Goal: Transaction & Acquisition: Purchase product/service

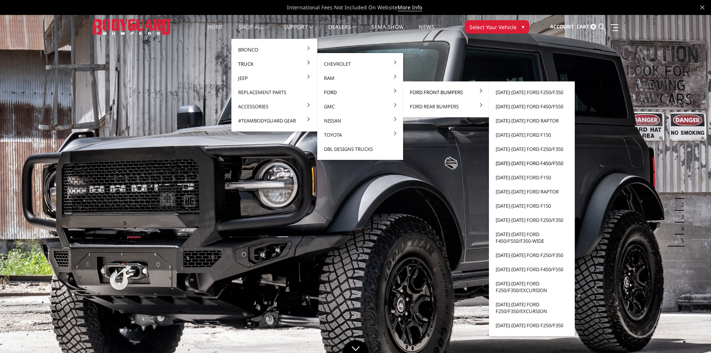
click at [549, 164] on link "[DATE]-[DATE] Ford F450/F550" at bounding box center [532, 163] width 80 height 14
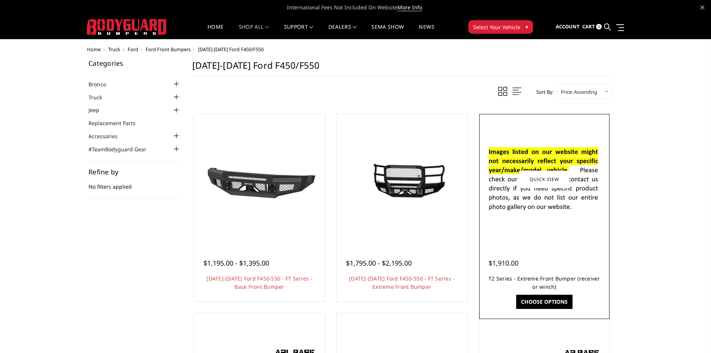
click at [554, 280] on link "T2 Series - Extreme Front Bumper (receiver or winch)" at bounding box center [545, 282] width 112 height 15
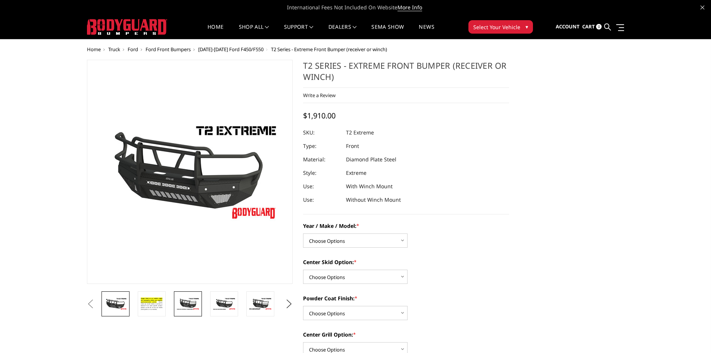
click at [178, 302] on img at bounding box center [188, 303] width 24 height 13
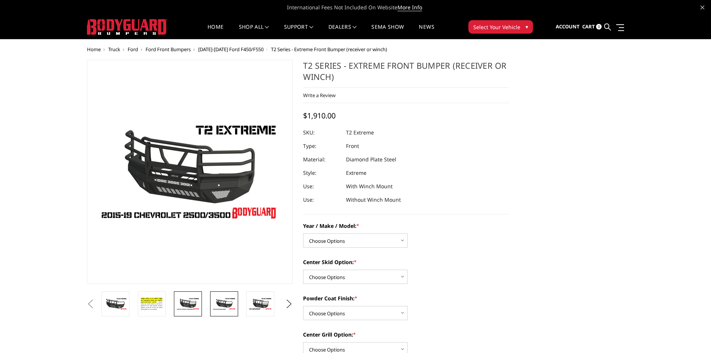
click at [225, 305] on img at bounding box center [224, 303] width 24 height 13
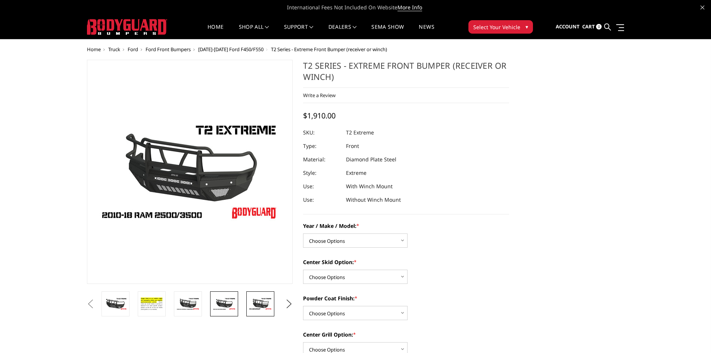
click at [248, 304] on link at bounding box center [260, 303] width 28 height 25
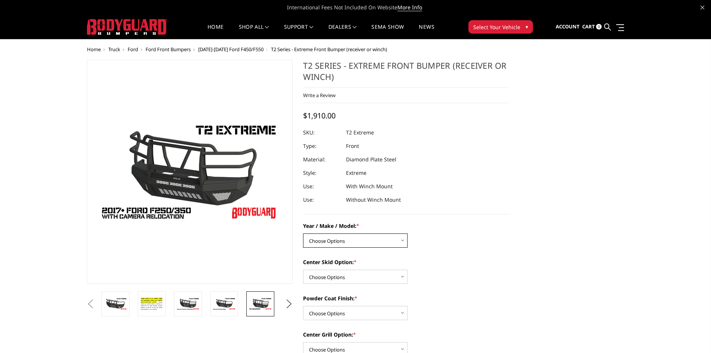
click at [386, 242] on select "Choose Options Chevrolet 19-21 1500 Chevrolet 15-19 2500 / 3500 Chevrolet 20-23…" at bounding box center [355, 240] width 105 height 14
select select "1452"
click at [303, 233] on select "Choose Options Chevrolet 19-21 1500 Chevrolet 15-19 2500 / 3500 Chevrolet 20-23…" at bounding box center [355, 240] width 105 height 14
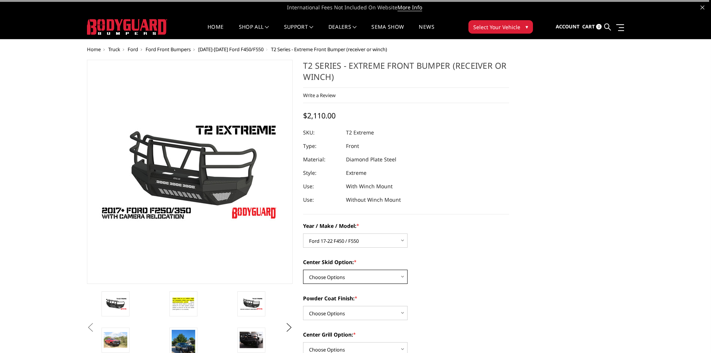
click at [370, 272] on select "Choose Options Standard center skid plate (included) Receiver tube Winch mount …" at bounding box center [355, 277] width 105 height 14
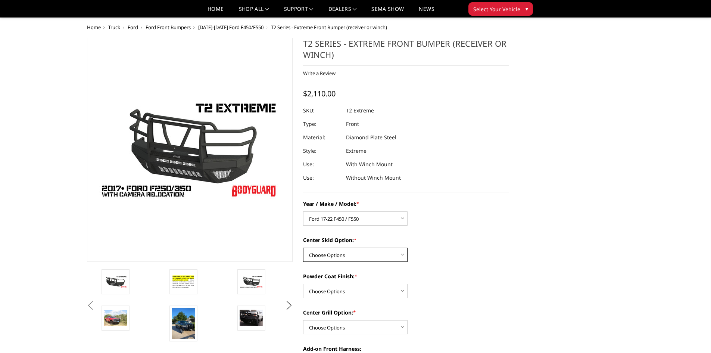
scroll to position [37, 0]
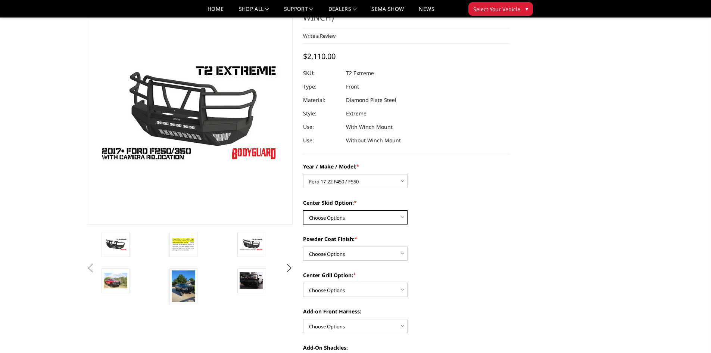
click at [361, 223] on select "Choose Options Standard center skid plate (included) Receiver tube Winch mount …" at bounding box center [355, 217] width 105 height 14
click at [303, 210] on select "Choose Options Standard center skid plate (included) Receiver tube Winch mount …" at bounding box center [355, 217] width 105 height 14
click at [382, 217] on select "Choose Options Standard center skid plate (included) Receiver tube Winch mount …" at bounding box center [355, 217] width 105 height 14
select select "624"
click at [303, 210] on select "Choose Options Standard center skid plate (included) Receiver tube Winch mount …" at bounding box center [355, 217] width 105 height 14
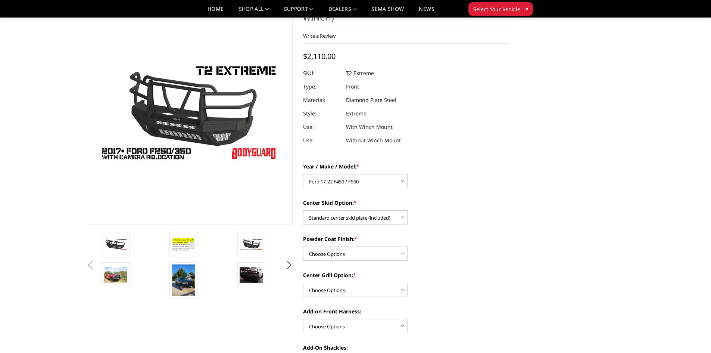
click at [295, 265] on button "Next" at bounding box center [288, 265] width 11 height 11
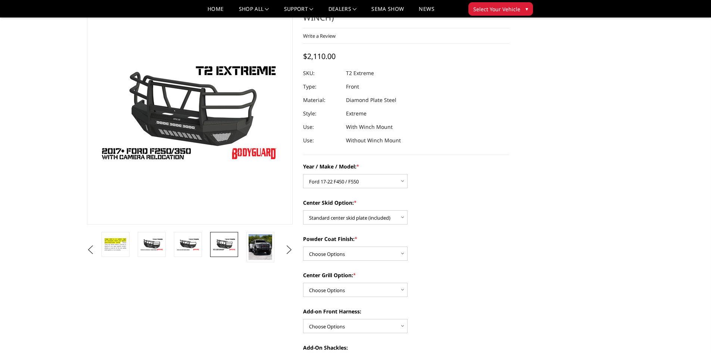
click at [294, 265] on ul "Previous Next" at bounding box center [190, 250] width 210 height 36
click at [279, 247] on li at bounding box center [263, 247] width 36 height 30
click at [287, 248] on button "Next" at bounding box center [288, 249] width 11 height 11
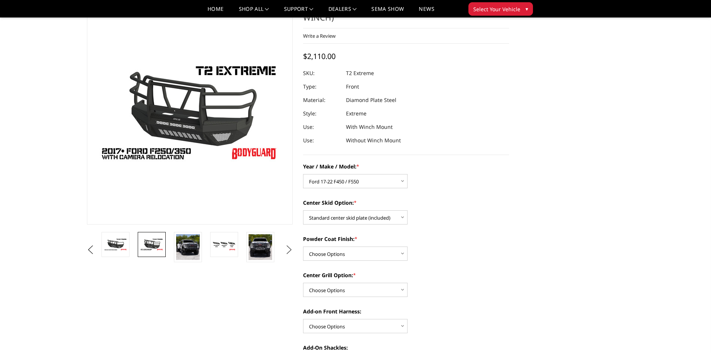
click at [287, 248] on button "Next" at bounding box center [288, 249] width 11 height 11
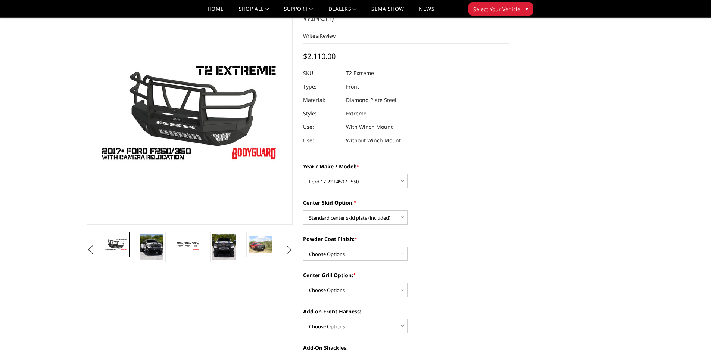
click at [289, 249] on button "Next" at bounding box center [288, 249] width 11 height 11
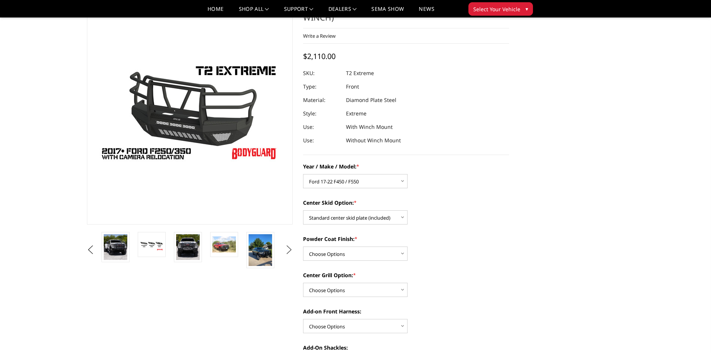
click at [289, 249] on button "Next" at bounding box center [288, 249] width 11 height 11
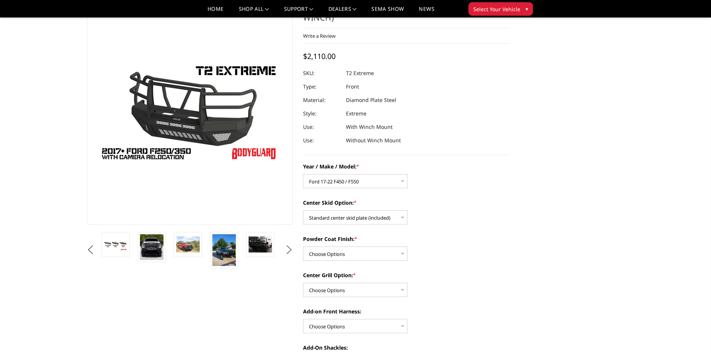
click at [289, 249] on button "Next" at bounding box center [288, 249] width 11 height 11
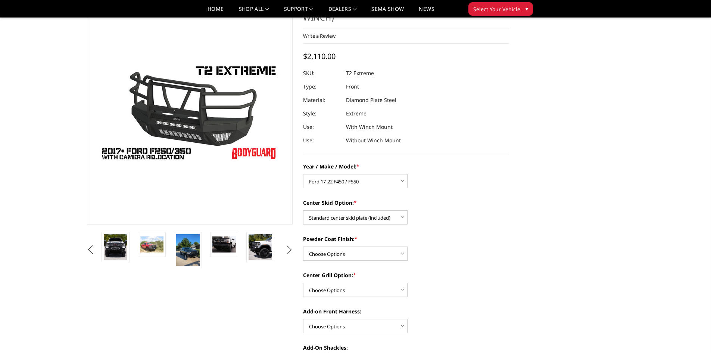
click at [289, 249] on button "Next" at bounding box center [288, 249] width 11 height 11
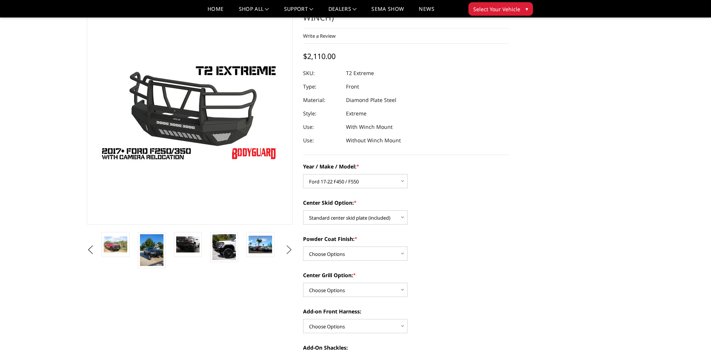
click at [289, 249] on button "Next" at bounding box center [288, 249] width 11 height 11
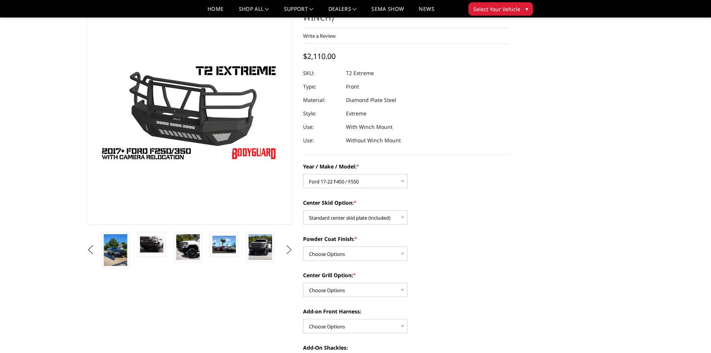
click at [289, 249] on button "Next" at bounding box center [288, 249] width 11 height 11
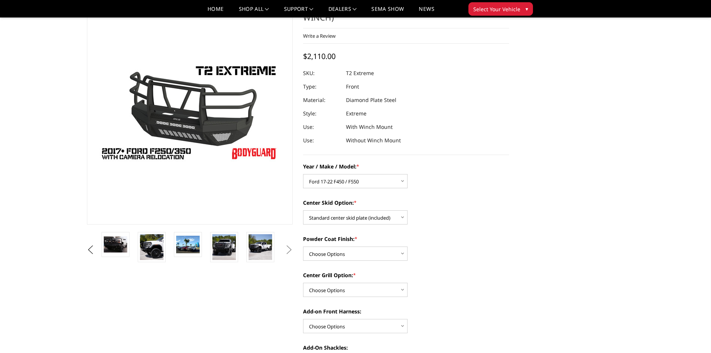
click at [289, 249] on button "Next" at bounding box center [288, 249] width 11 height 11
click at [317, 249] on select "Choose Options Bare metal Gloss Black Powder Coat Texture Black Powder Coat" at bounding box center [355, 253] width 105 height 14
select select "667"
click at [303, 246] on select "Choose Options Bare metal Gloss Black Powder Coat Texture Black Powder Coat" at bounding box center [355, 253] width 105 height 14
click at [384, 289] on select "Choose Options Add expanded metal in center grill Decline this option" at bounding box center [355, 290] width 105 height 14
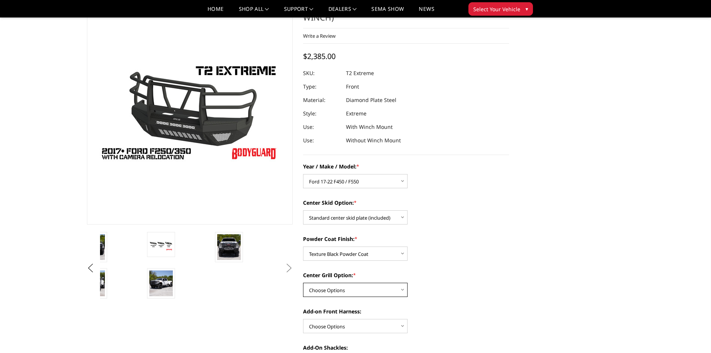
select select "1081"
click at [303, 283] on select "Choose Options Add expanded metal in center grill Decline this option" at bounding box center [355, 290] width 105 height 14
click at [391, 320] on select "Choose Options WITH front camera harness WITHOUT front camera harness" at bounding box center [355, 326] width 105 height 14
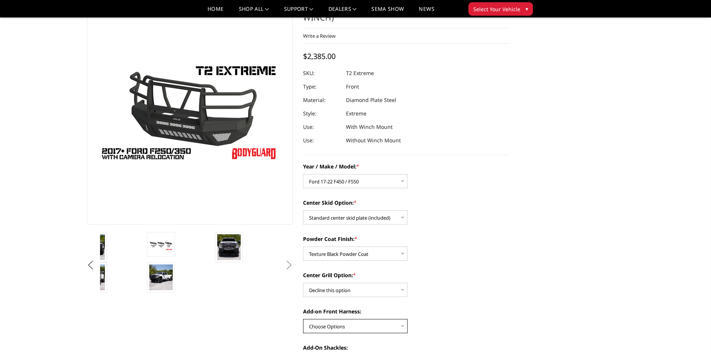
select select "1695"
click at [303, 319] on select "Choose Options WITH front camera harness WITHOUT front camera harness" at bounding box center [355, 326] width 105 height 14
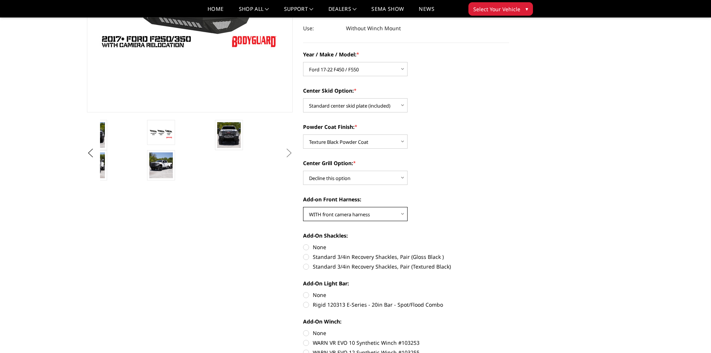
scroll to position [187, 0]
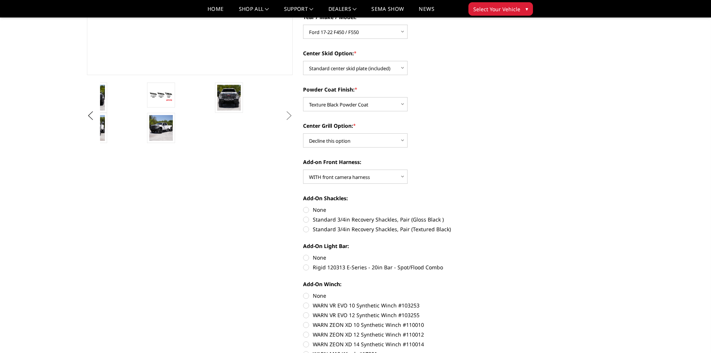
click at [307, 220] on label "Standard 3/4in Recovery Shackles, Pair (Gloss Black )" at bounding box center [406, 219] width 206 height 8
click at [509, 206] on input "Standard 3/4in Recovery Shackles, Pair (Gloss Black )" at bounding box center [509, 206] width 0 height 0
radio input "true"
click at [306, 207] on label "None" at bounding box center [406, 210] width 206 height 8
click at [304, 206] on input "None" at bounding box center [303, 206] width 0 height 0
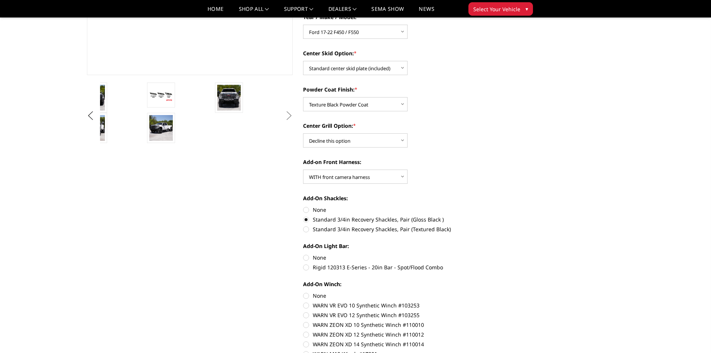
radio input "true"
click at [306, 255] on label "None" at bounding box center [406, 258] width 206 height 8
click at [304, 254] on input "None" at bounding box center [303, 254] width 0 height 0
radio input "true"
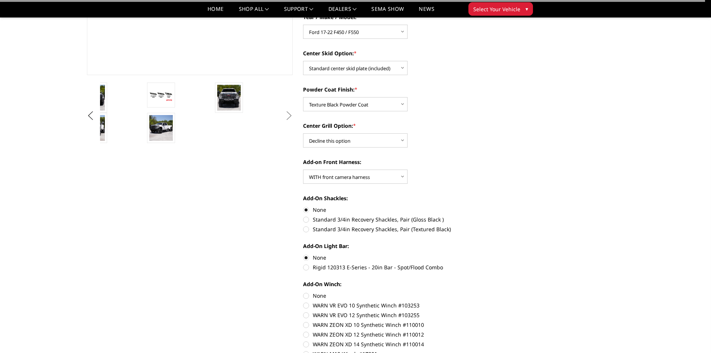
click at [308, 294] on label "None" at bounding box center [406, 296] width 206 height 8
click at [304, 292] on input "None" at bounding box center [303, 292] width 0 height 0
radio input "true"
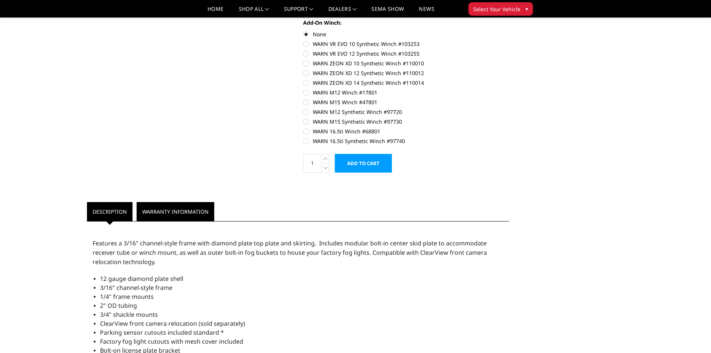
scroll to position [523, 0]
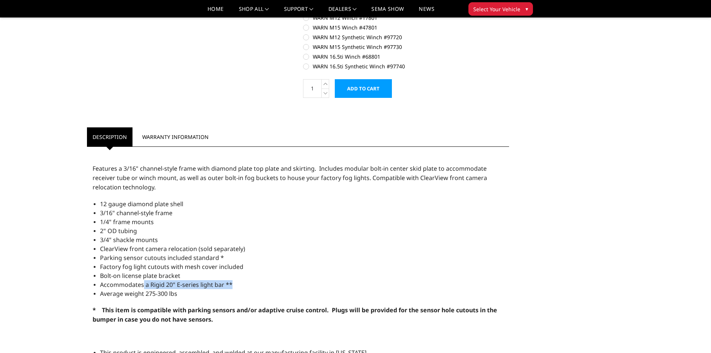
drag, startPoint x: 144, startPoint y: 285, endPoint x: 242, endPoint y: 284, distance: 97.8
click at [242, 284] on li "Accommodates a Rigid 20" E-series light bar **" at bounding box center [302, 284] width 404 height 9
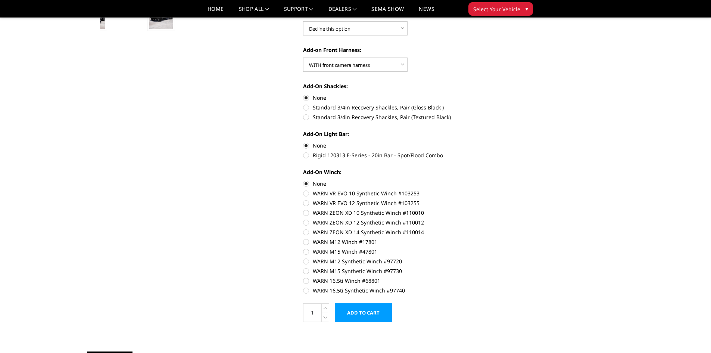
scroll to position [37, 0]
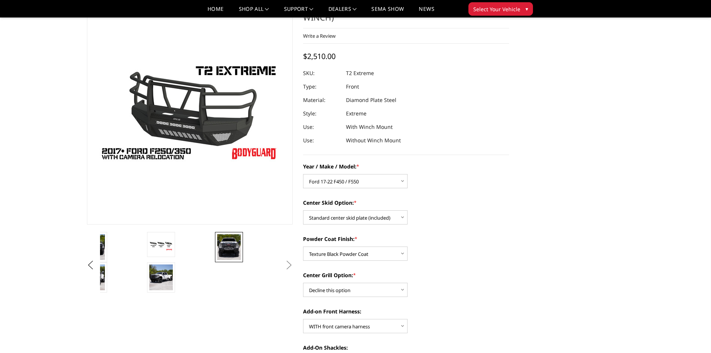
click at [230, 243] on img at bounding box center [229, 247] width 24 height 26
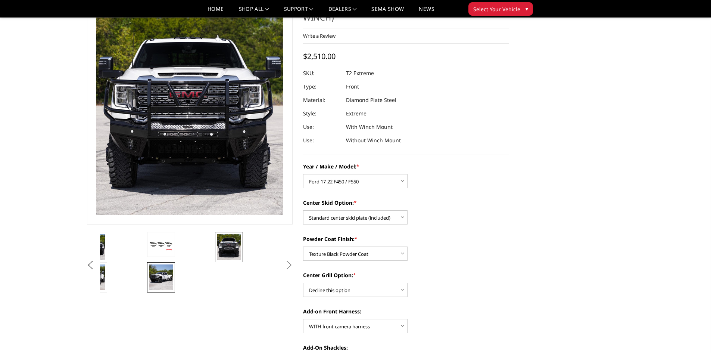
click at [161, 277] on img at bounding box center [161, 277] width 24 height 26
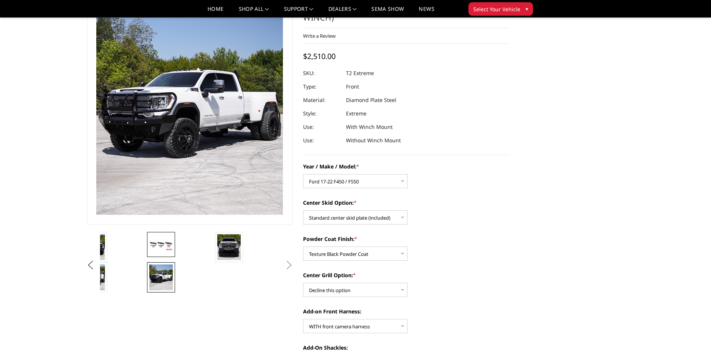
click at [161, 248] on img at bounding box center [161, 244] width 24 height 13
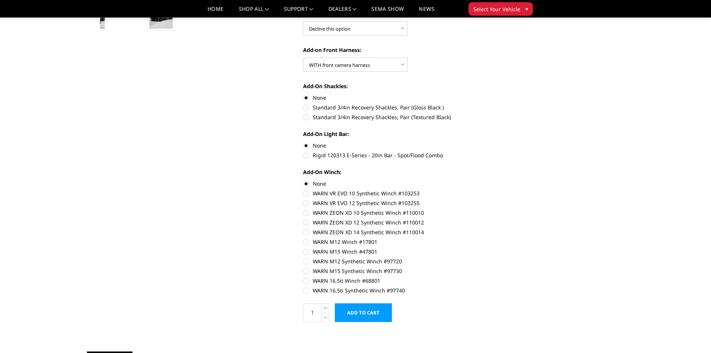
scroll to position [560, 0]
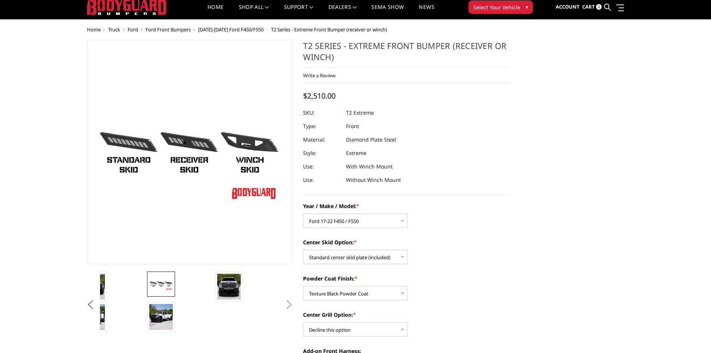
scroll to position [10, 0]
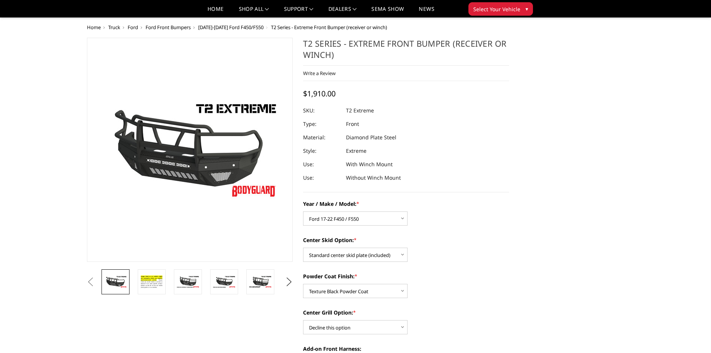
select select "1452"
select select "624"
select select "667"
select select "1081"
select select "1695"
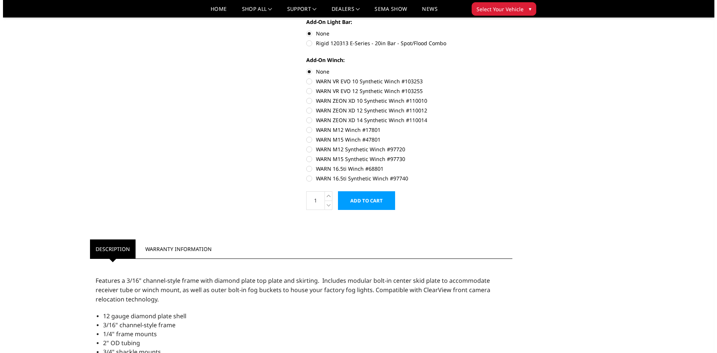
scroll to position [448, 0]
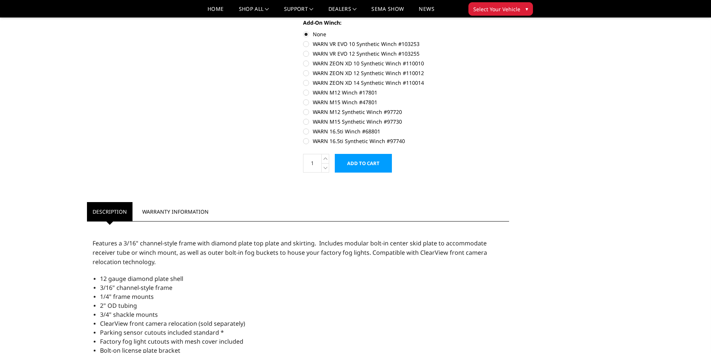
click at [359, 163] on input "Add to Cart" at bounding box center [363, 163] width 57 height 19
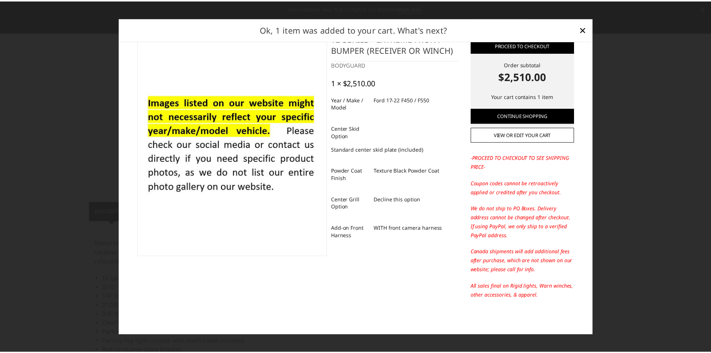
scroll to position [0, 0]
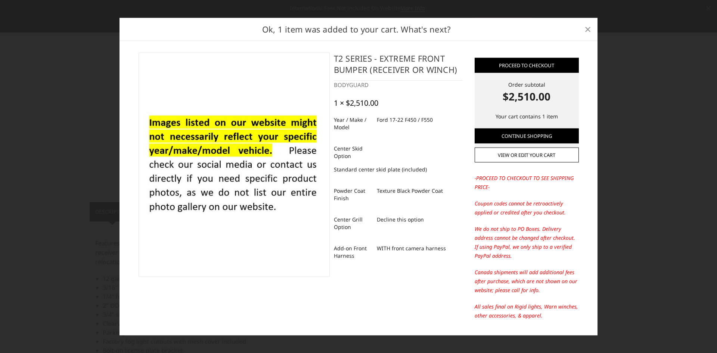
click at [587, 28] on span "×" at bounding box center [587, 29] width 7 height 16
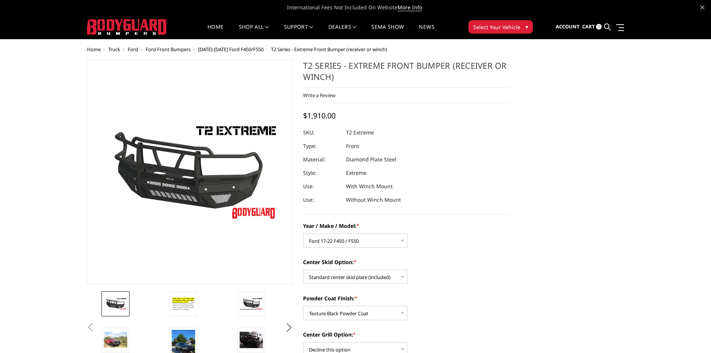
click at [132, 50] on span "Ford" at bounding box center [133, 49] width 10 height 7
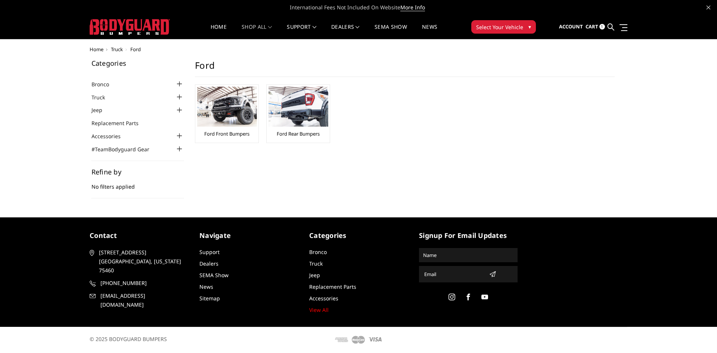
click at [295, 131] on link "Ford Rear Bumpers" at bounding box center [298, 133] width 43 height 7
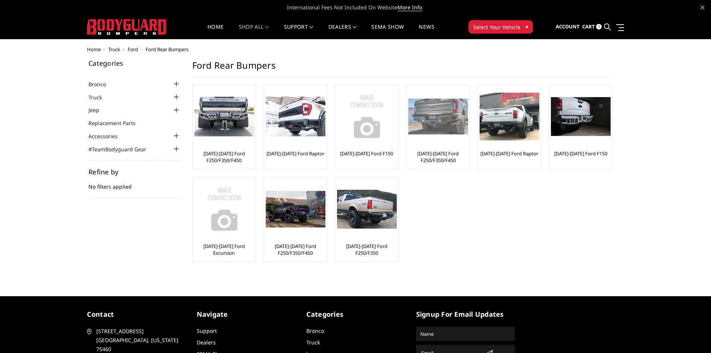
click at [442, 162] on link "[DATE]-[DATE] Ford F250/F350/F450" at bounding box center [438, 156] width 59 height 13
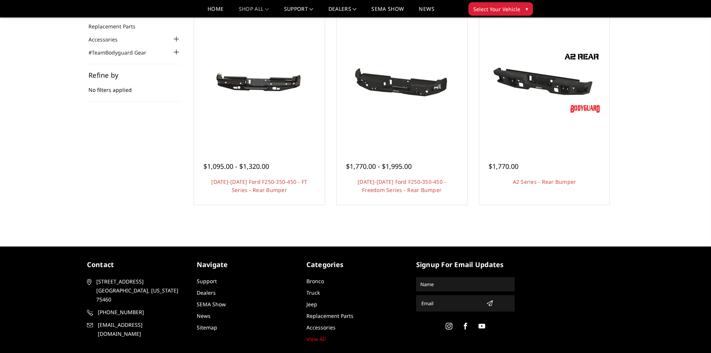
scroll to position [37, 0]
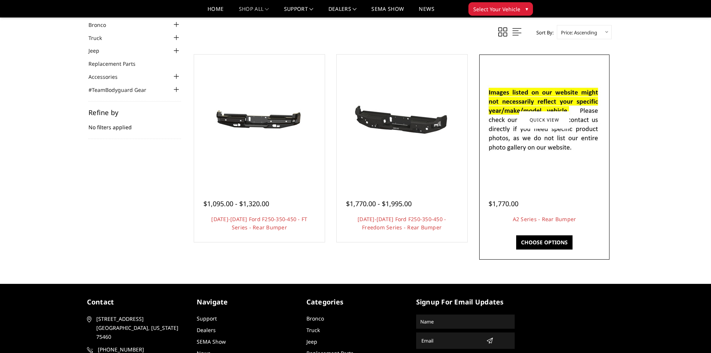
click at [548, 129] on img at bounding box center [545, 119] width 120 height 81
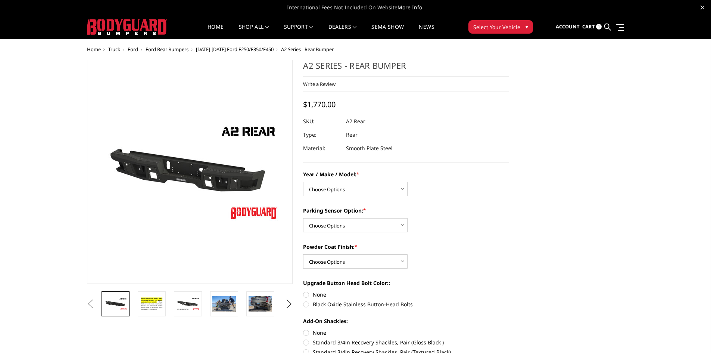
click at [254, 302] on img at bounding box center [261, 303] width 24 height 15
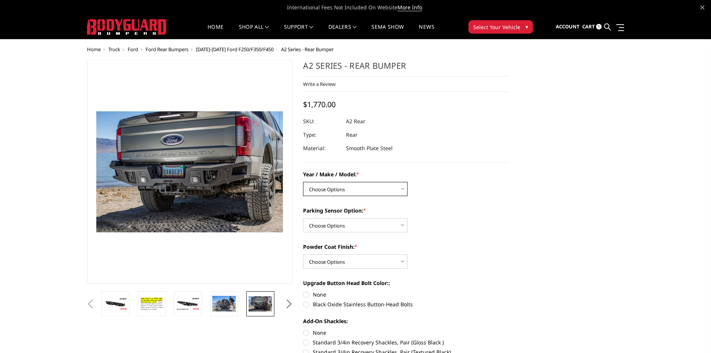
click at [355, 188] on select "Choose Options Chevrolet/GMC 20-24 2500 / 3500 Chevrolet/GMC 15-19 2500 / 3500 …" at bounding box center [355, 189] width 105 height 14
select select "1467"
click at [303, 182] on select "Choose Options Chevrolet/GMC 20-24 2500 / 3500 Chevrolet/GMC 15-19 2500 / 3500 …" at bounding box center [355, 189] width 105 height 14
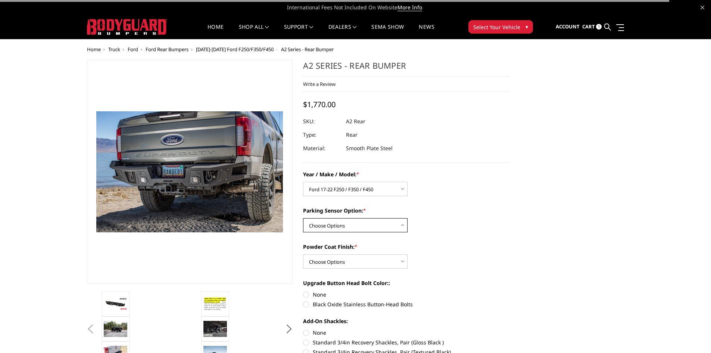
click at [372, 220] on select "Choose Options Yes - With sensor cutouts No - Without sensor cutouts" at bounding box center [355, 225] width 105 height 14
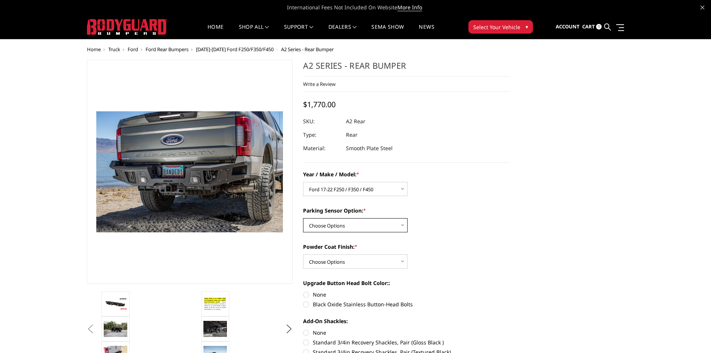
select select "564"
click at [303, 218] on select "Choose Options Yes - With sensor cutouts No - Without sensor cutouts" at bounding box center [355, 225] width 105 height 14
click at [378, 253] on div "Powder Coat Finish: * Choose Options Bare metal (included) Texture black powder…" at bounding box center [406, 256] width 206 height 26
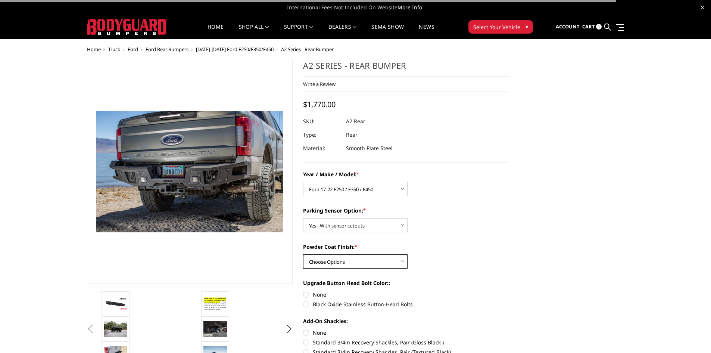
click at [377, 255] on select "Choose Options Bare metal (included) Texture black powder coat" at bounding box center [355, 261] width 105 height 14
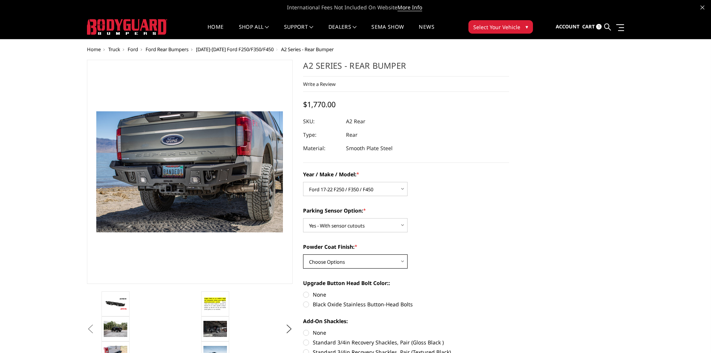
select select "549"
click at [303, 254] on select "Choose Options Bare metal (included) Texture black powder coat" at bounding box center [355, 261] width 105 height 14
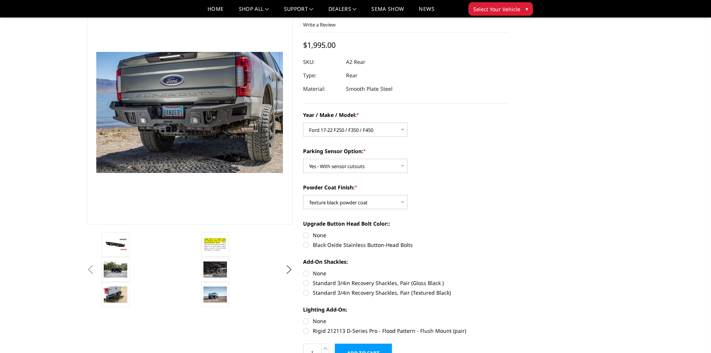
click at [305, 247] on label "Black Oxide Stainless Button-Head Bolts" at bounding box center [406, 245] width 206 height 8
click at [509, 232] on input "Black Oxide Stainless Button-Head Bolts" at bounding box center [509, 231] width 0 height 0
radio input "true"
click at [305, 273] on label "None" at bounding box center [406, 273] width 206 height 8
click at [304, 270] on input "None" at bounding box center [303, 269] width 0 height 0
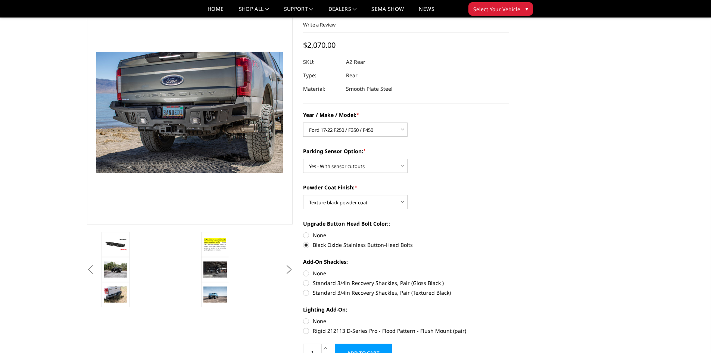
radio input "true"
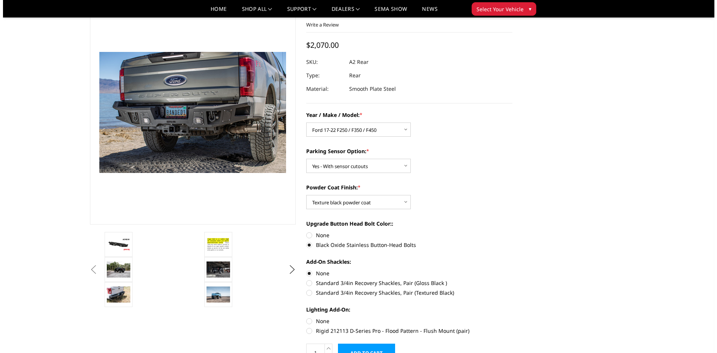
scroll to position [112, 0]
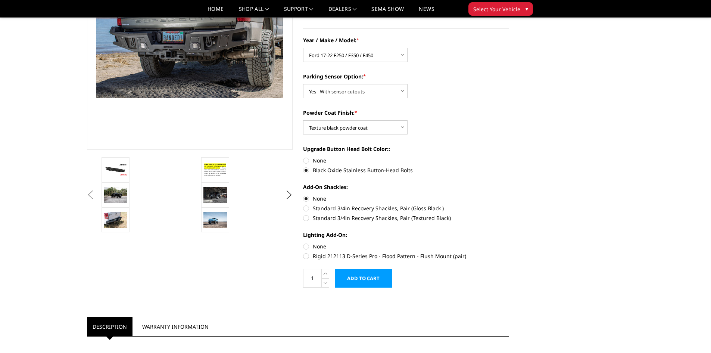
click at [315, 243] on label "None" at bounding box center [406, 246] width 206 height 8
click at [304, 243] on input "None" at bounding box center [303, 242] width 0 height 0
radio input "true"
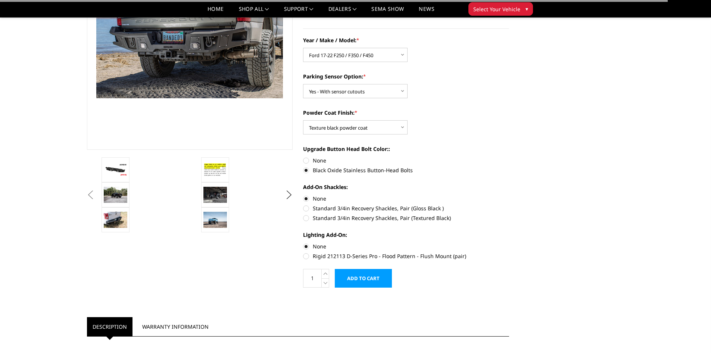
click at [374, 274] on input "Add to Cart" at bounding box center [363, 278] width 57 height 19
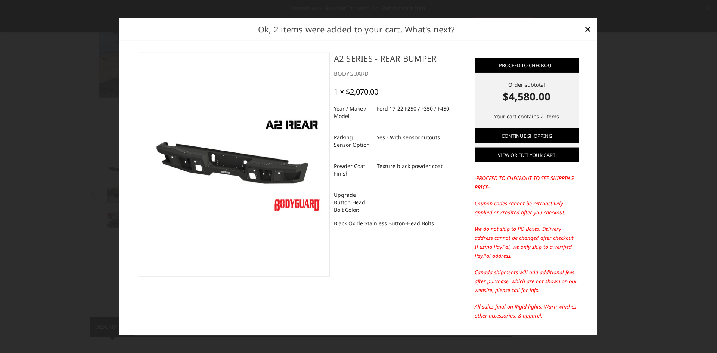
click at [531, 155] on link "View or edit your cart" at bounding box center [527, 155] width 104 height 15
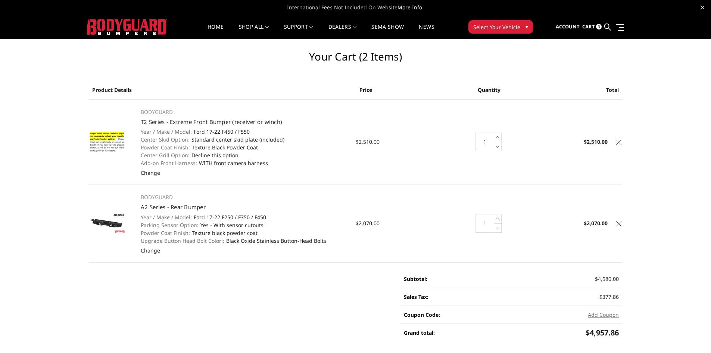
click at [86, 158] on main "Your Cart (2 items) Product Details Price Quantity Total BODYGUARD T2 Series - …" at bounding box center [356, 242] width 546 height 406
click at [103, 136] on img at bounding box center [107, 141] width 37 height 25
click at [116, 224] on img at bounding box center [107, 223] width 37 height 21
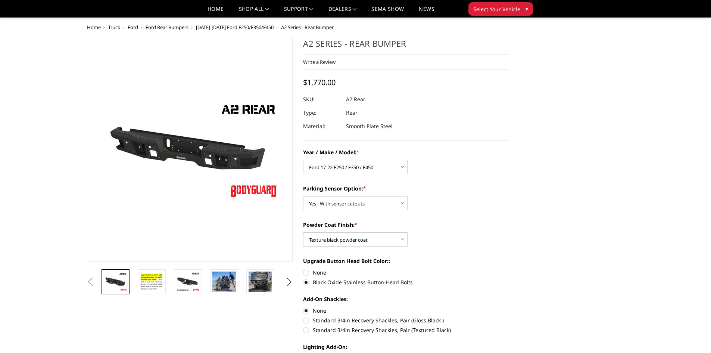
select select "1467"
select select "564"
select select "549"
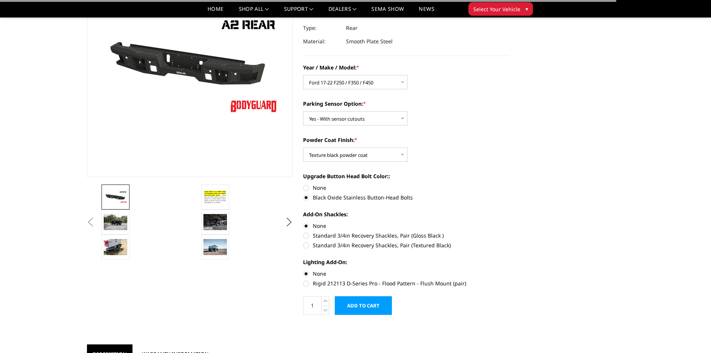
scroll to position [112, 0]
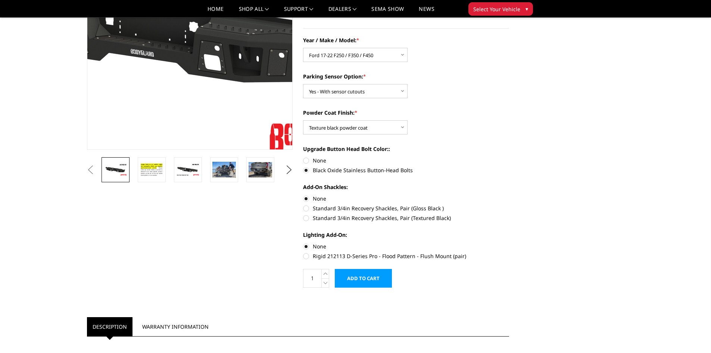
click at [210, 65] on img at bounding box center [164, 32] width 478 height 269
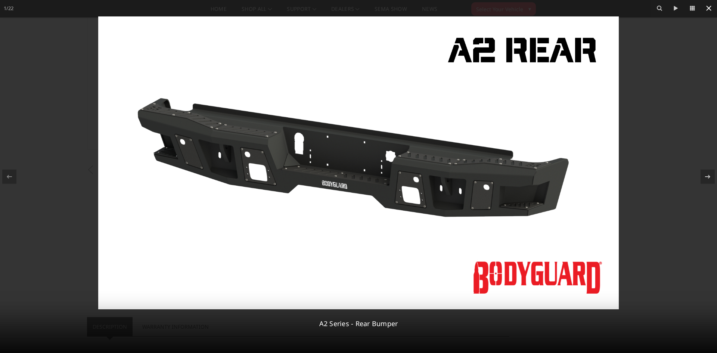
click at [706, 12] on icon at bounding box center [708, 8] width 9 height 9
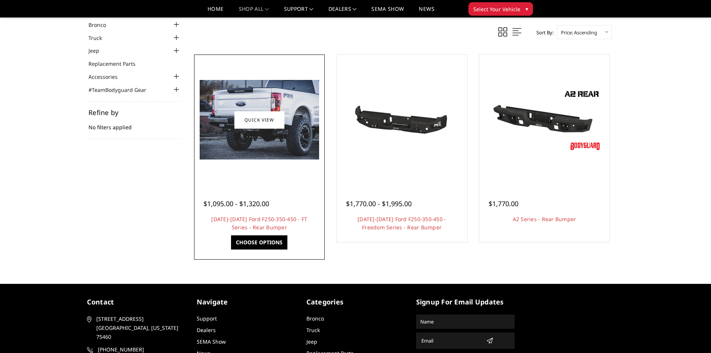
click at [254, 149] on img at bounding box center [260, 120] width 120 height 80
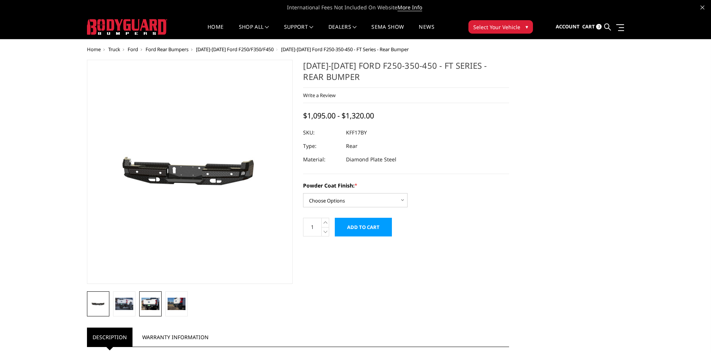
click at [145, 310] on link at bounding box center [150, 303] width 22 height 25
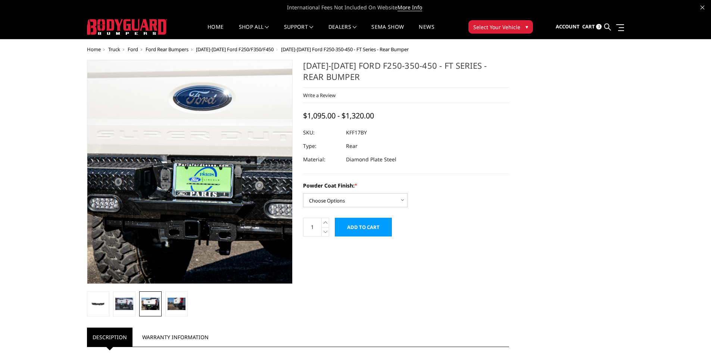
click at [153, 201] on img at bounding box center [242, 144] width 478 height 319
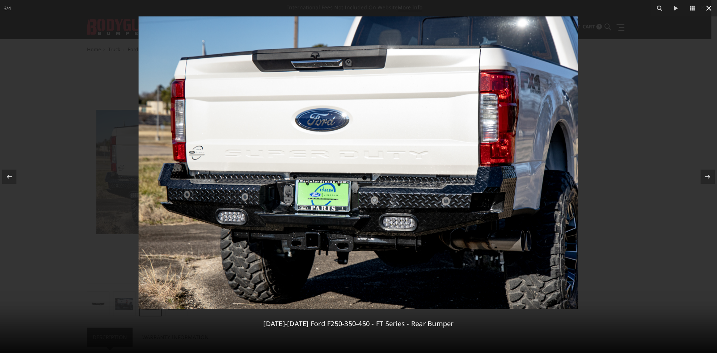
click at [710, 3] on button at bounding box center [709, 8] width 16 height 16
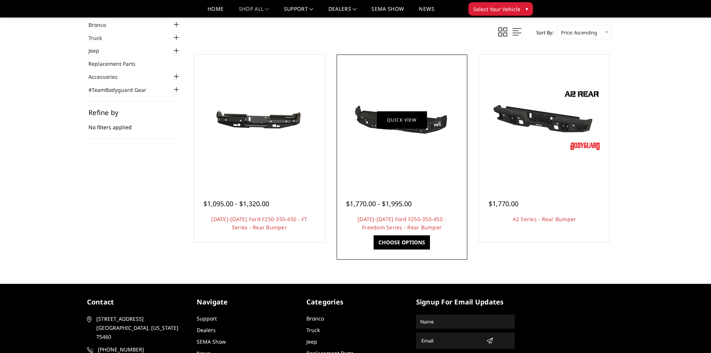
click at [400, 128] on link "Quick view" at bounding box center [402, 120] width 50 height 18
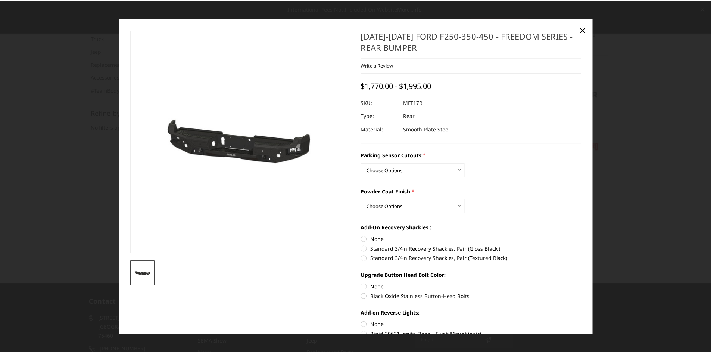
scroll to position [75, 0]
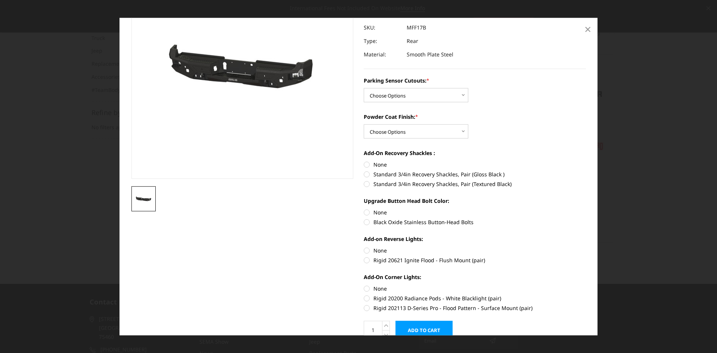
click at [590, 27] on span "×" at bounding box center [587, 29] width 7 height 16
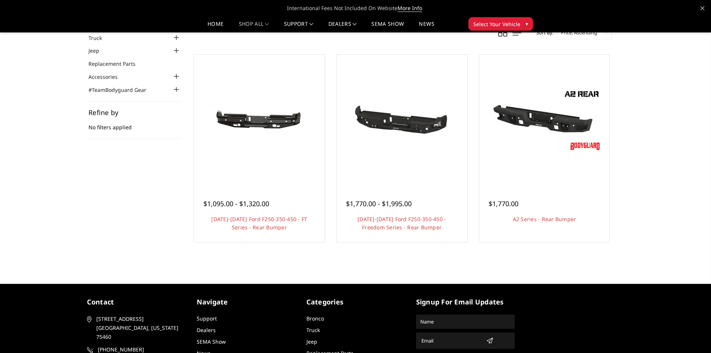
scroll to position [0, 0]
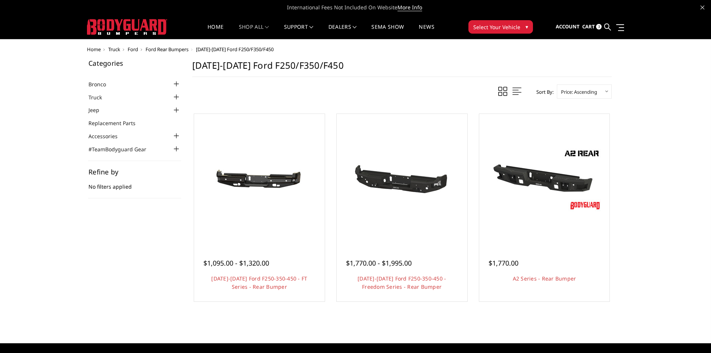
click at [597, 25] on span "3" at bounding box center [599, 27] width 6 height 6
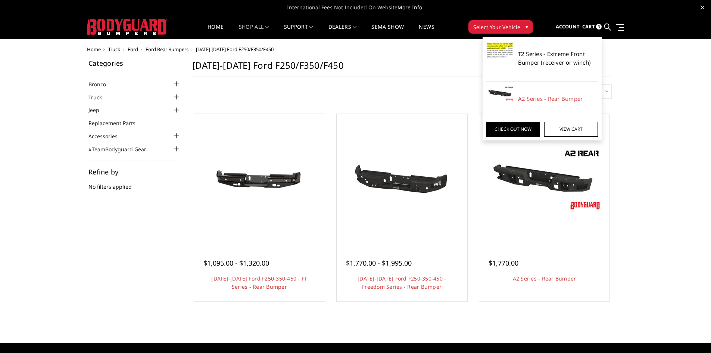
click at [551, 50] on link "T2 Series - Extreme Front Bumper (receiver or winch)" at bounding box center [558, 58] width 80 height 17
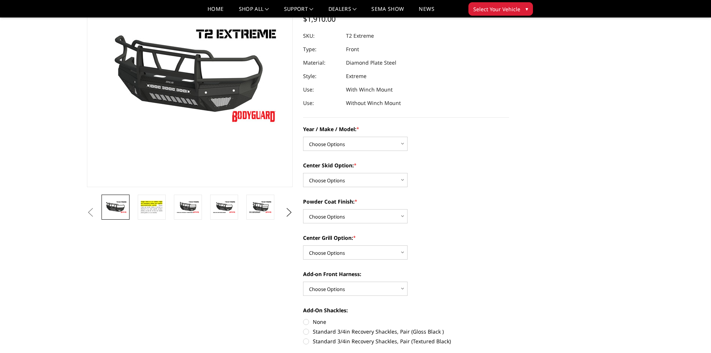
scroll to position [37, 0]
